Goal: Transaction & Acquisition: Subscribe to service/newsletter

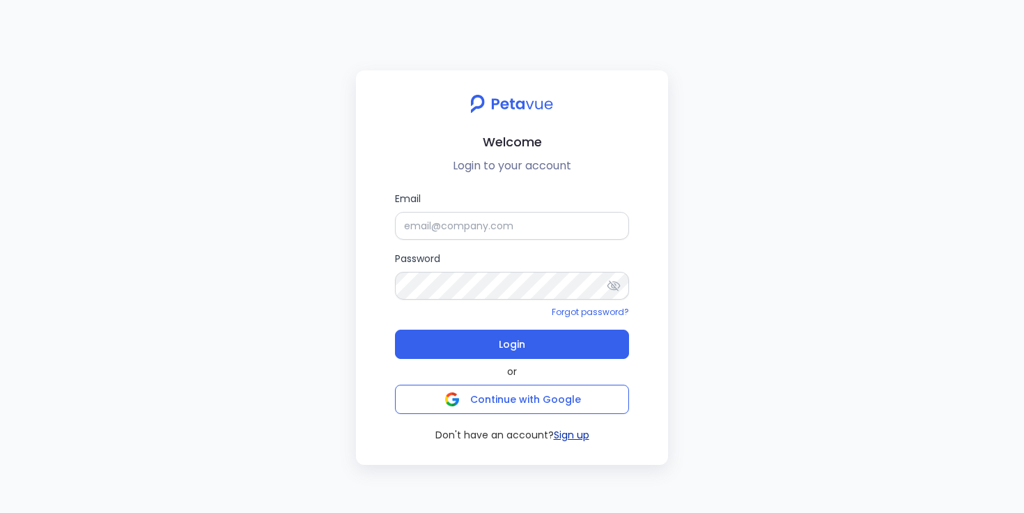
click at [574, 437] on button "Sign up" at bounding box center [572, 435] width 36 height 15
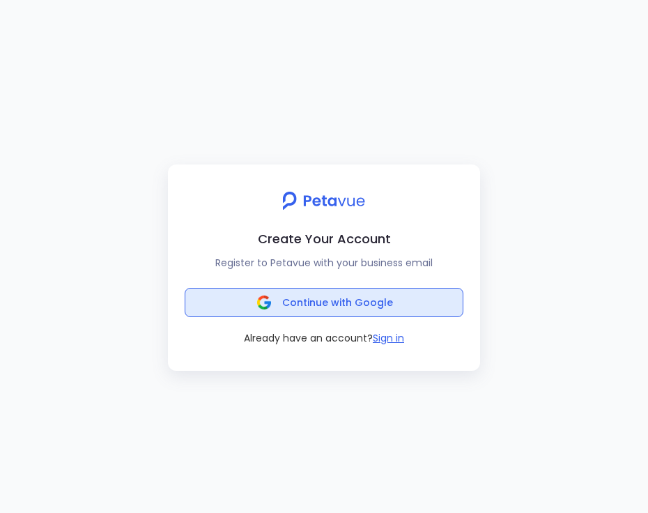
click at [398, 299] on button "Continue with Google" at bounding box center [324, 302] width 279 height 29
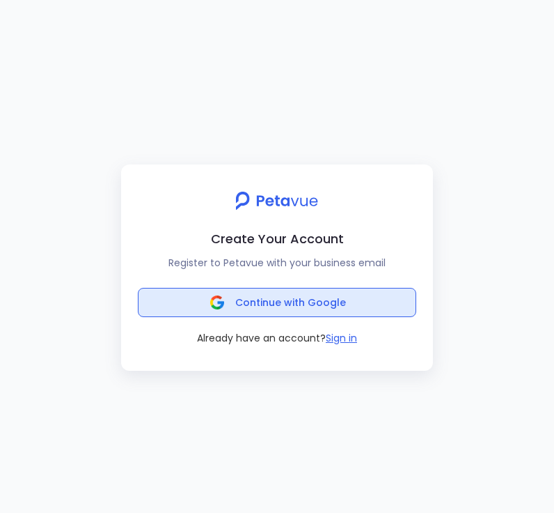
click at [382, 304] on button "Continue with Google" at bounding box center [277, 302] width 279 height 29
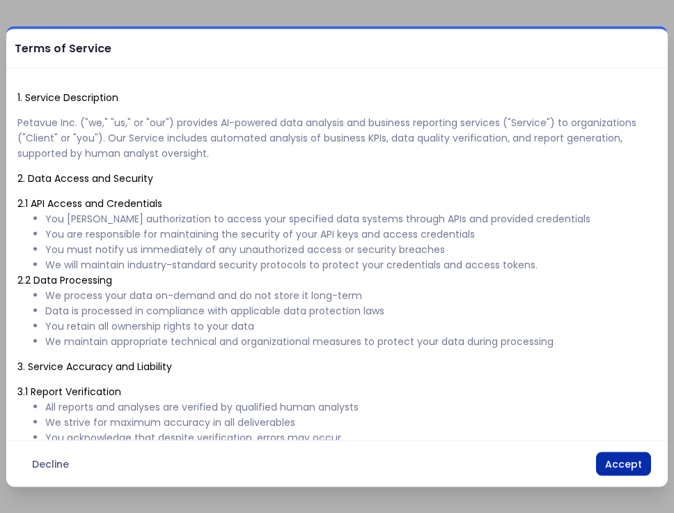
click at [629, 462] on button "Accept" at bounding box center [623, 464] width 55 height 24
